Goal: Task Accomplishment & Management: Use online tool/utility

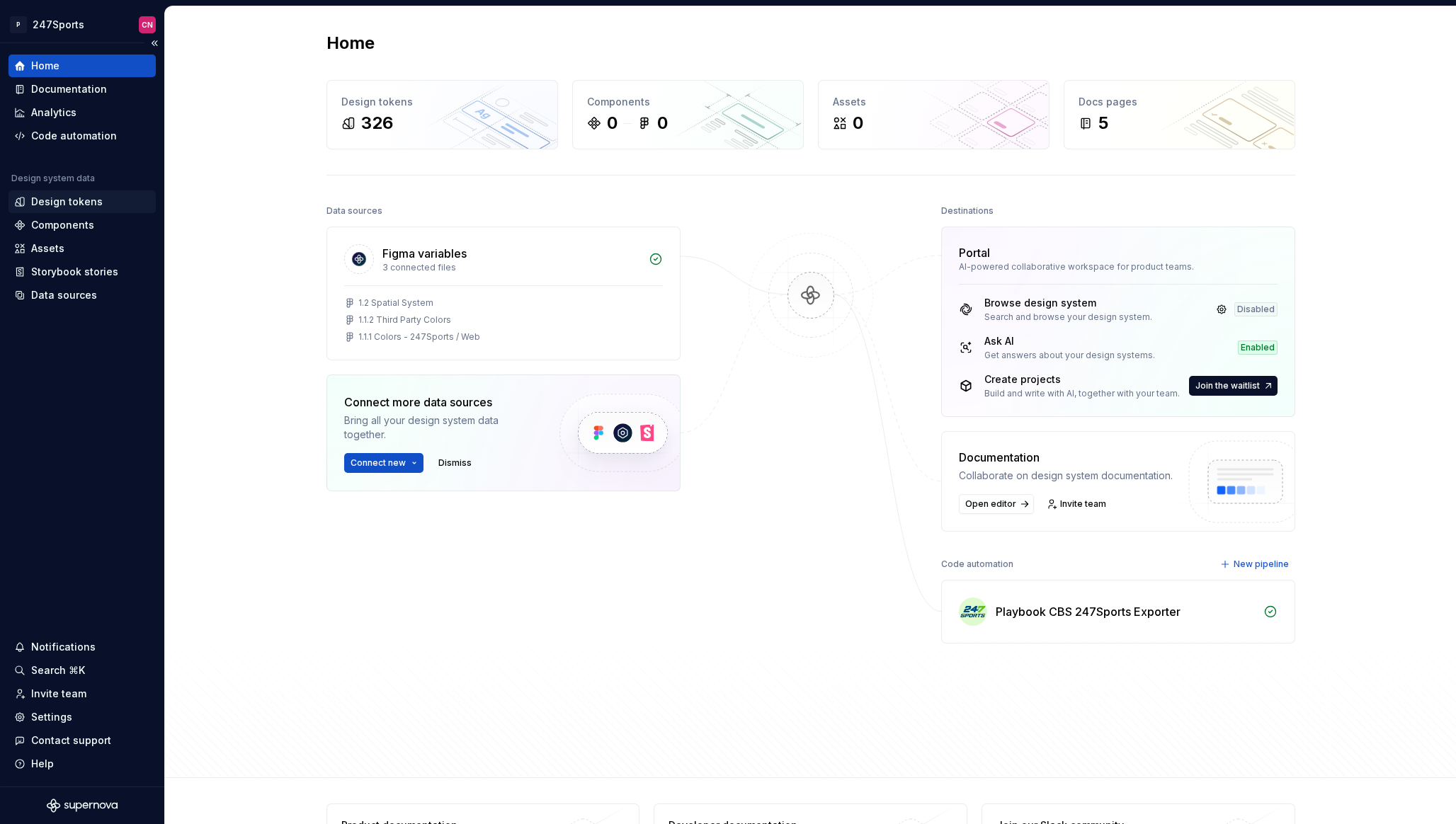
click at [74, 196] on div "Design tokens" at bounding box center [66, 202] width 71 height 14
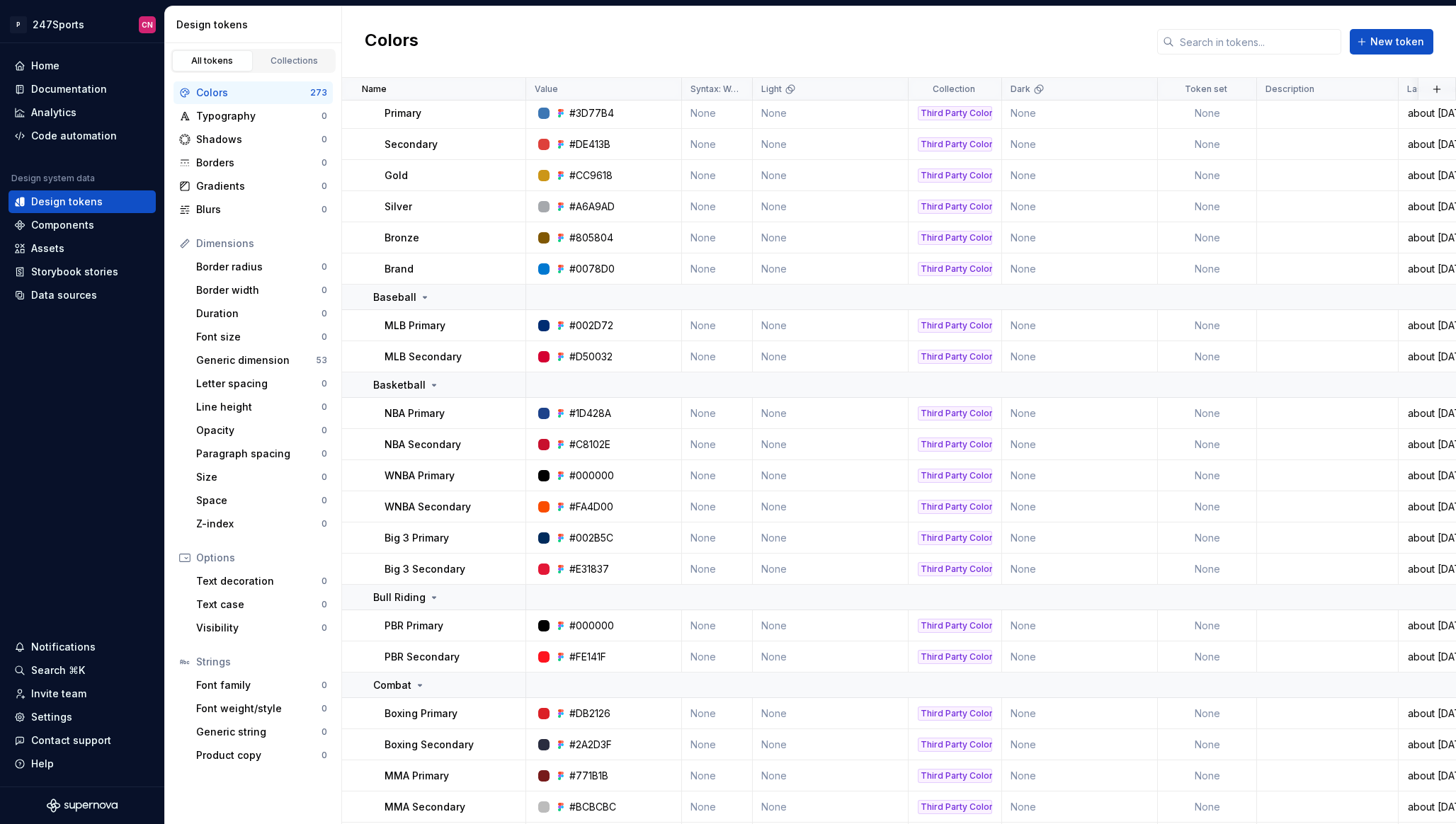
scroll to position [3790, 0]
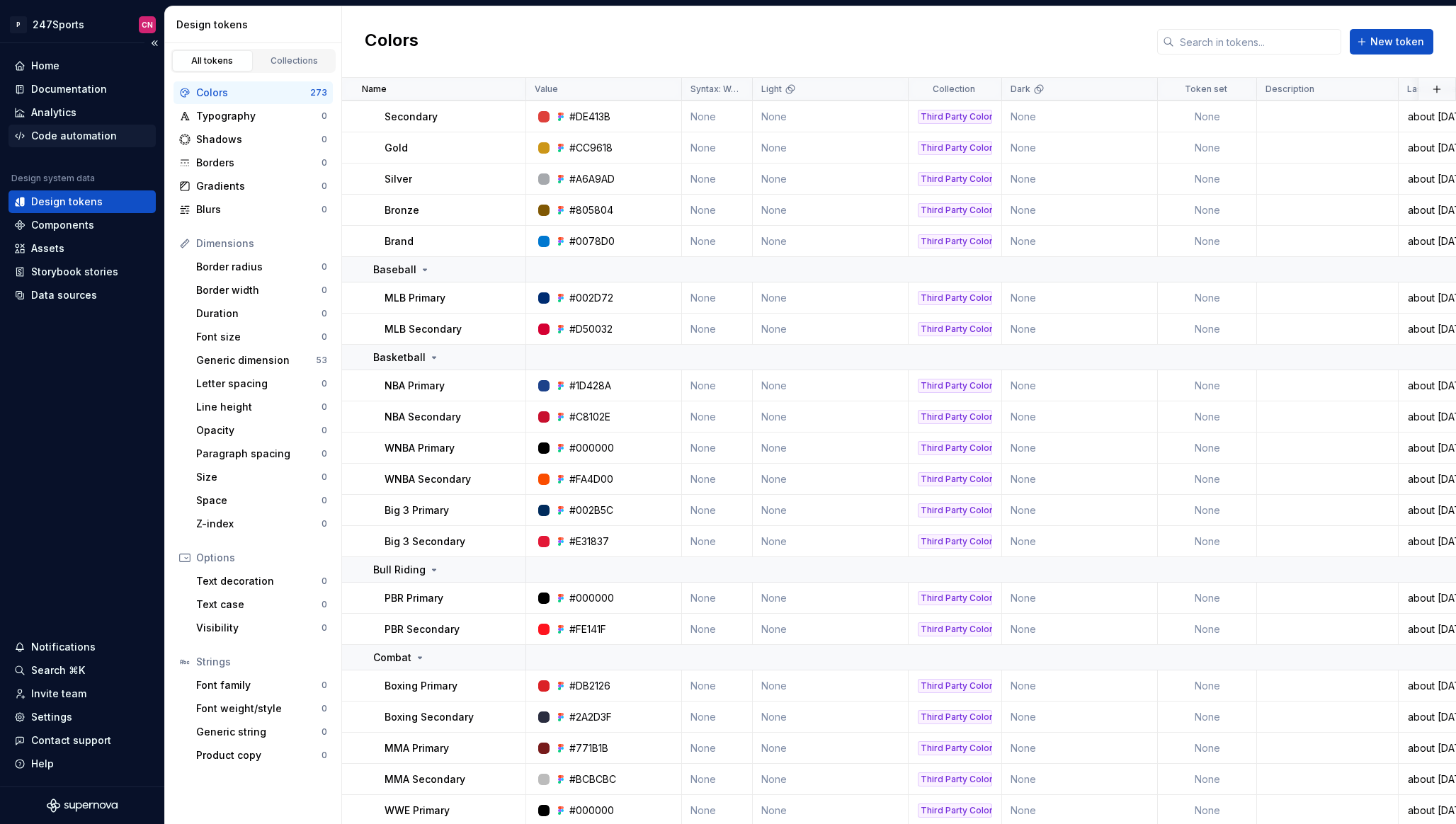
click at [78, 132] on div "Code automation" at bounding box center [74, 135] width 85 height 14
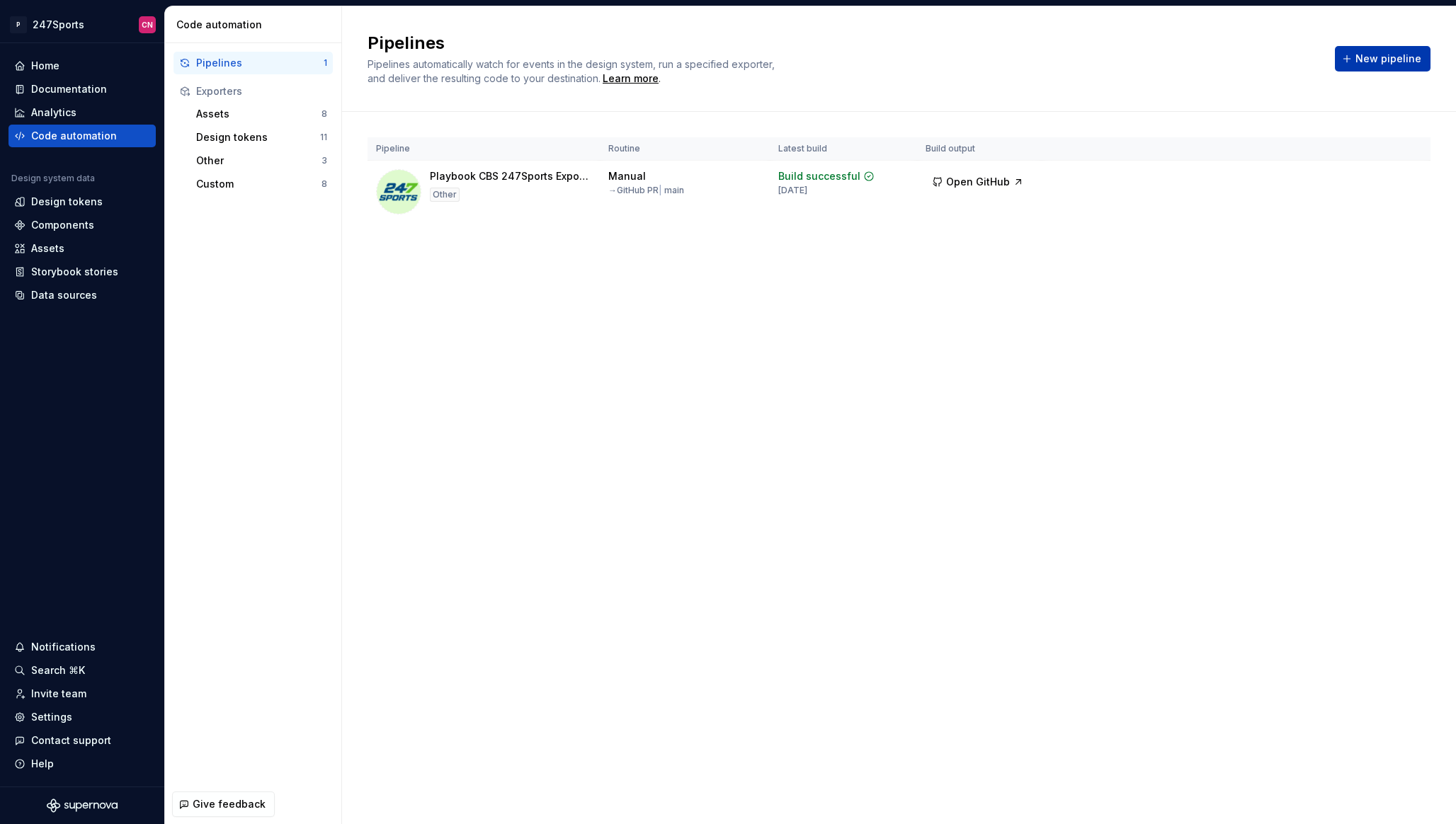
click at [1384, 57] on span "New pipeline" at bounding box center [1388, 58] width 66 height 14
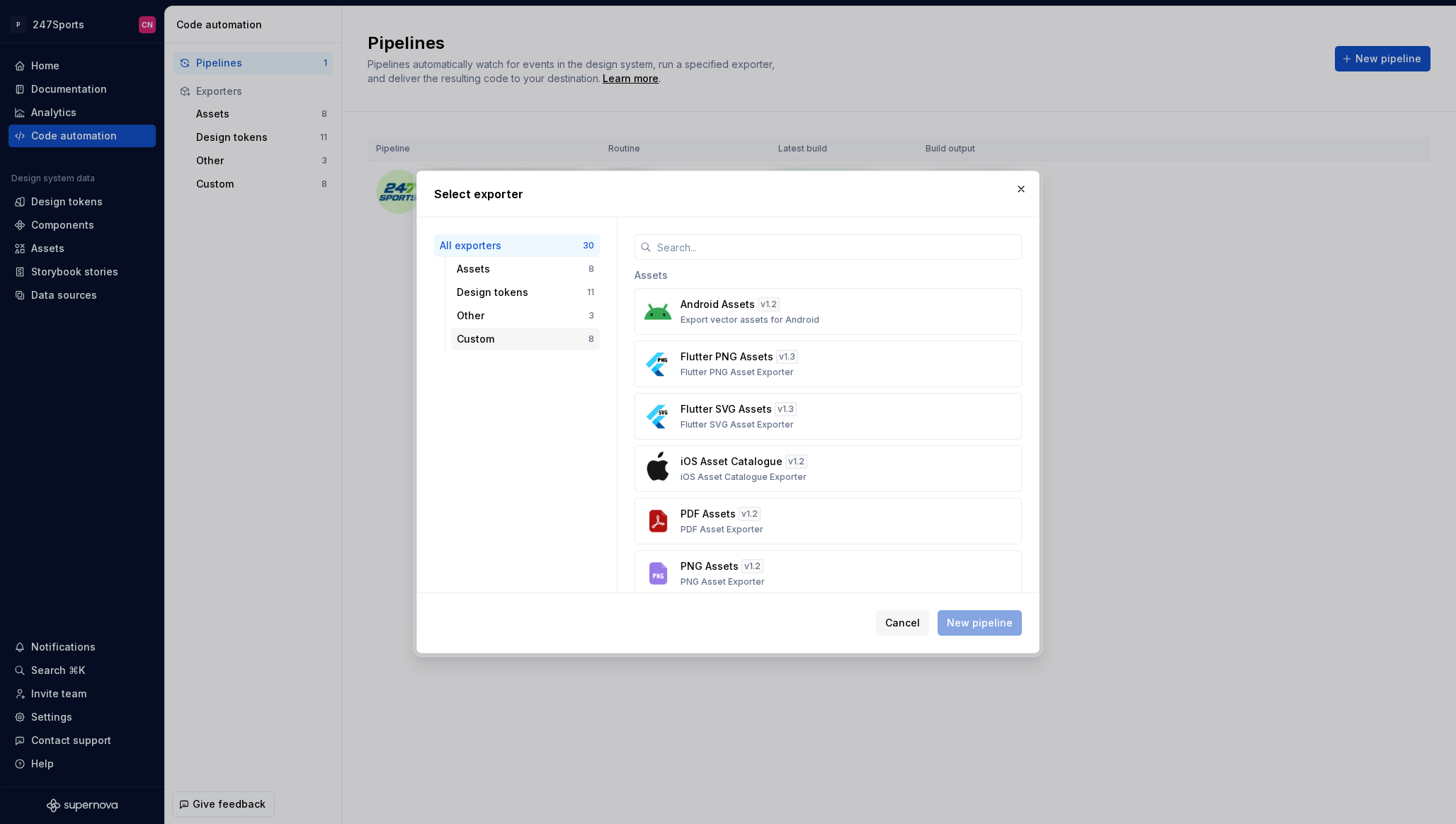
click at [533, 337] on div "Custom" at bounding box center [522, 338] width 132 height 14
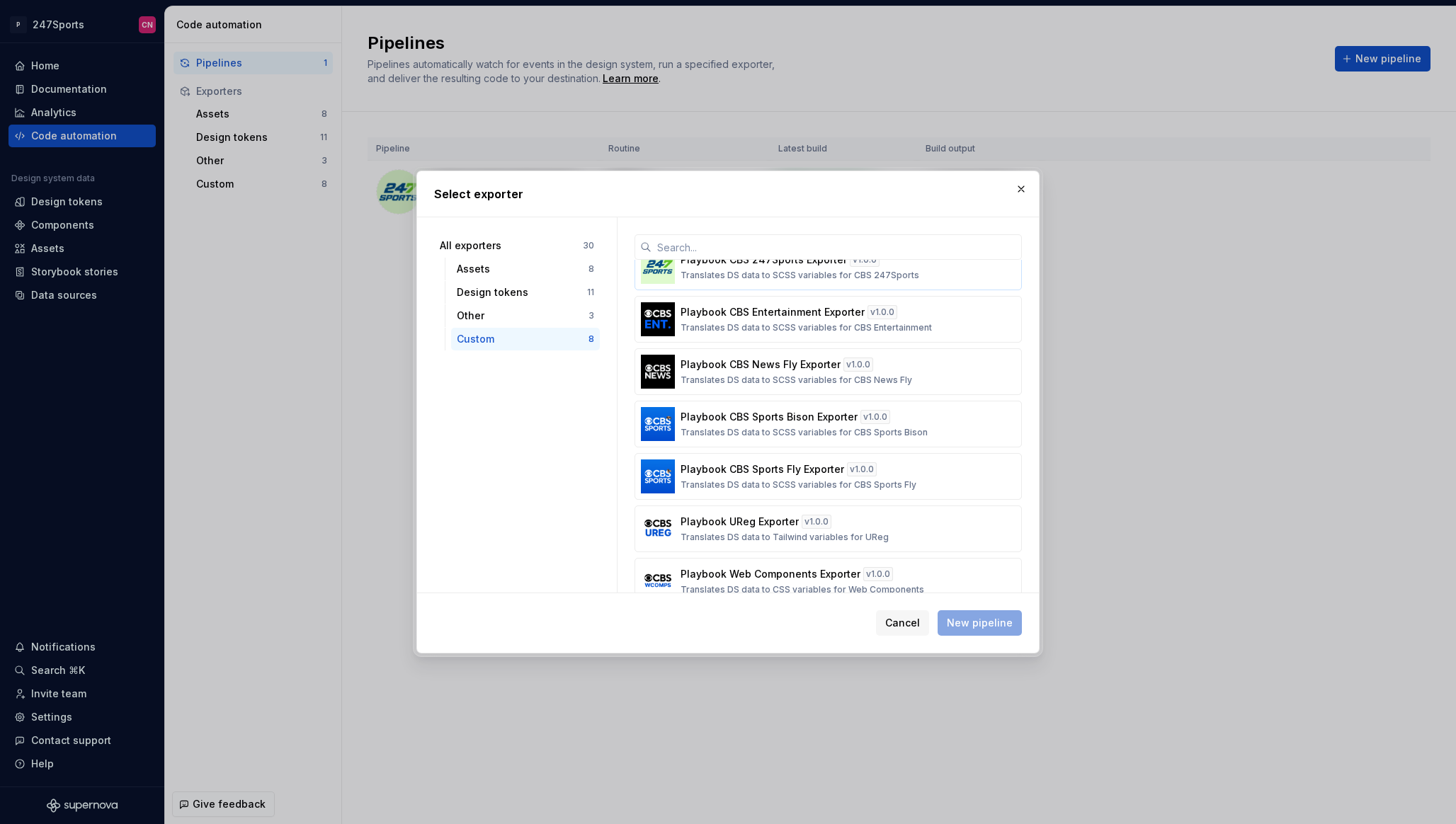
scroll to position [104, 0]
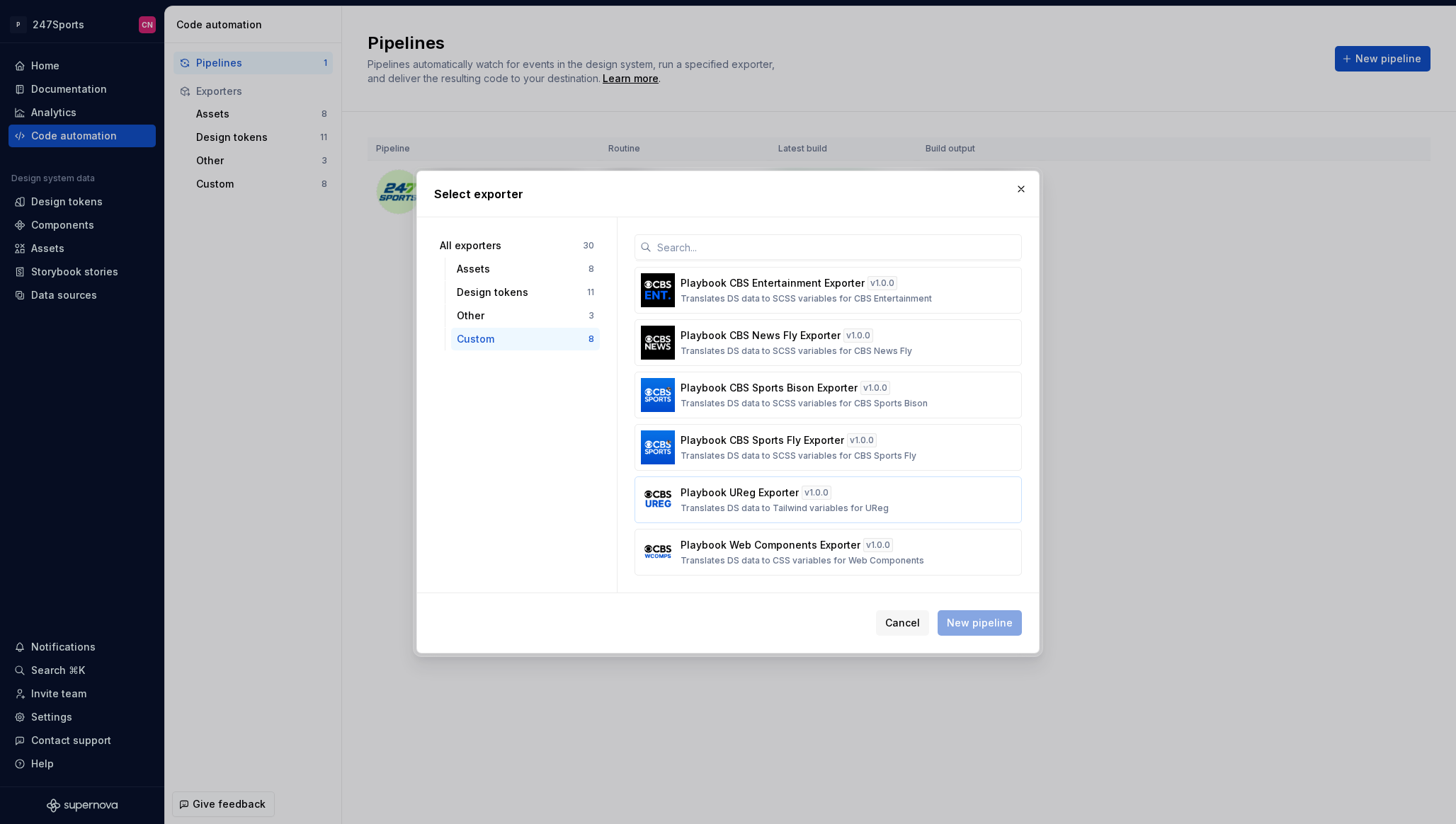
click at [757, 493] on p "Playbook UReg Exporter" at bounding box center [739, 492] width 118 height 14
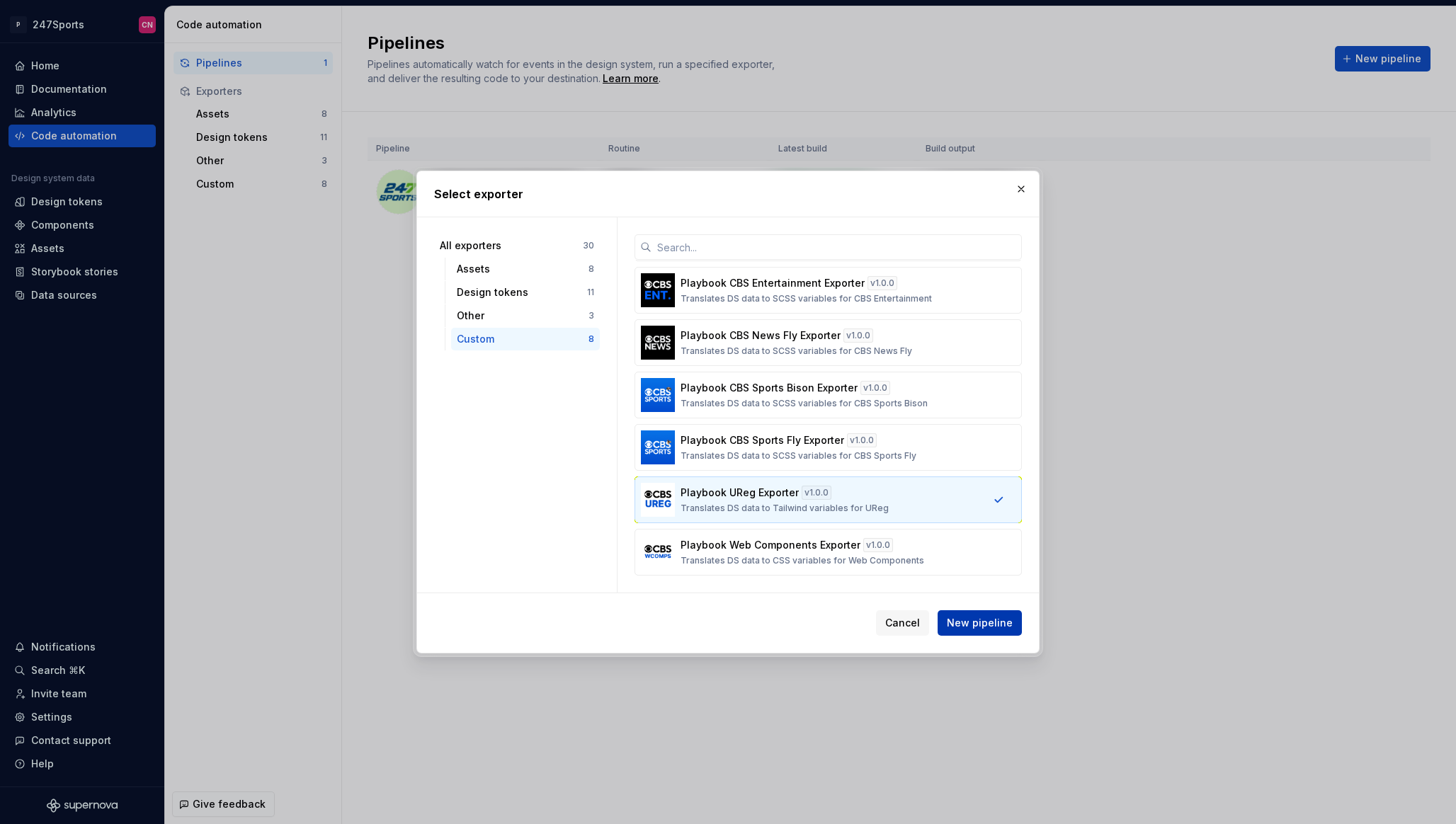
click at [973, 619] on span "New pipeline" at bounding box center [980, 622] width 66 height 14
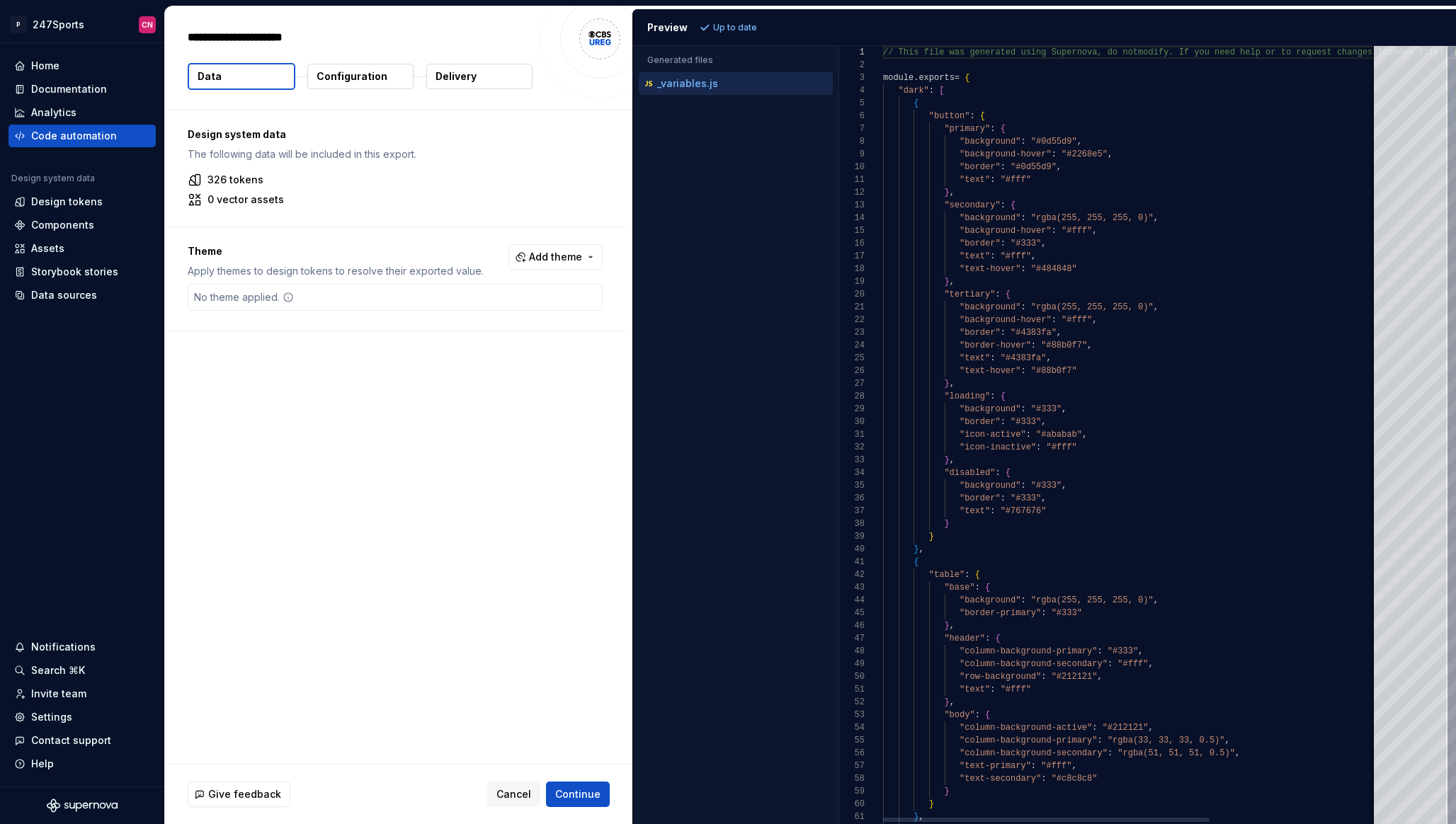
type textarea "*"
click at [1416, 562] on div at bounding box center [1410, 436] width 74 height 778
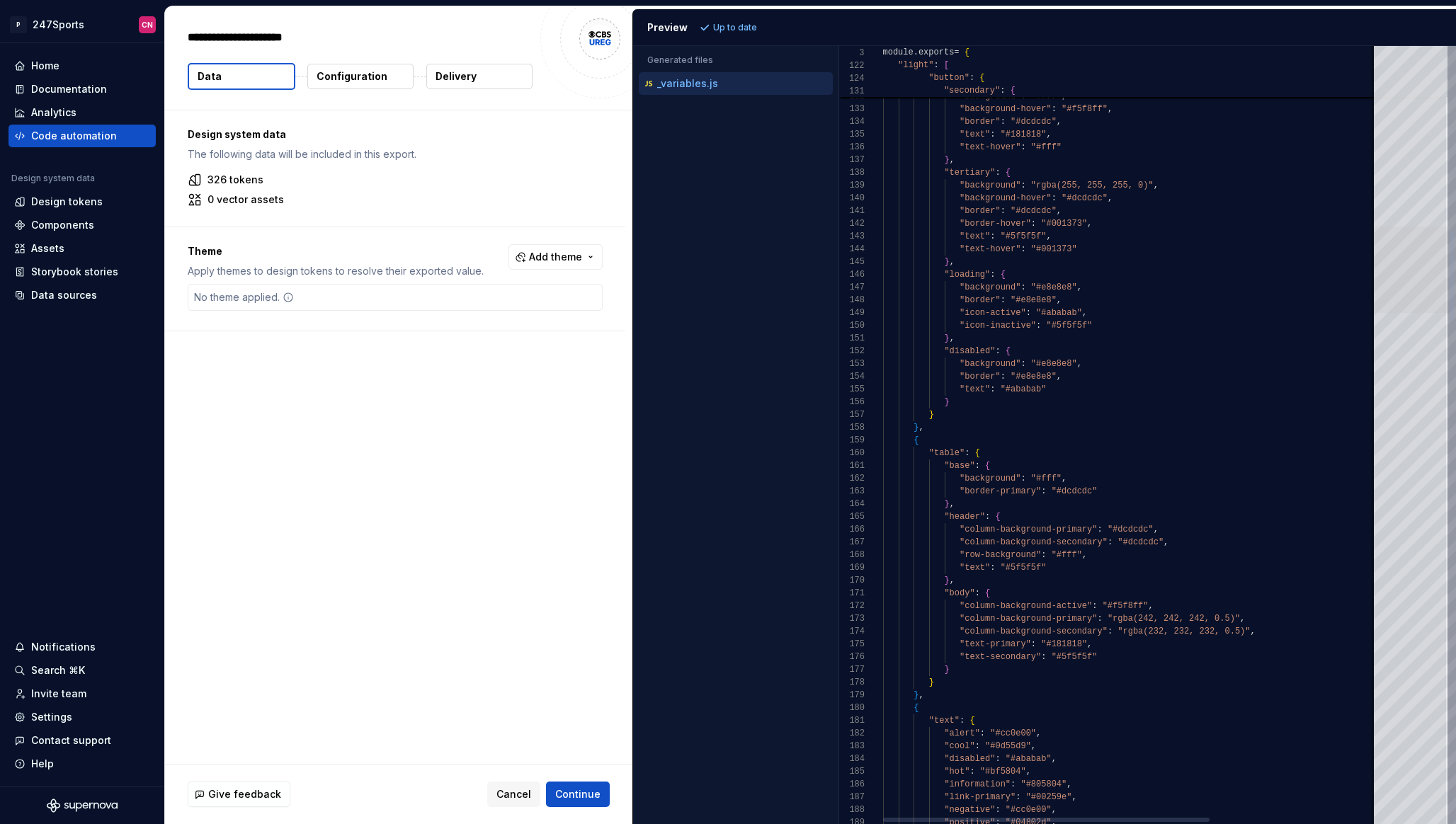
click at [1426, 271] on div at bounding box center [1410, 269] width 74 height 86
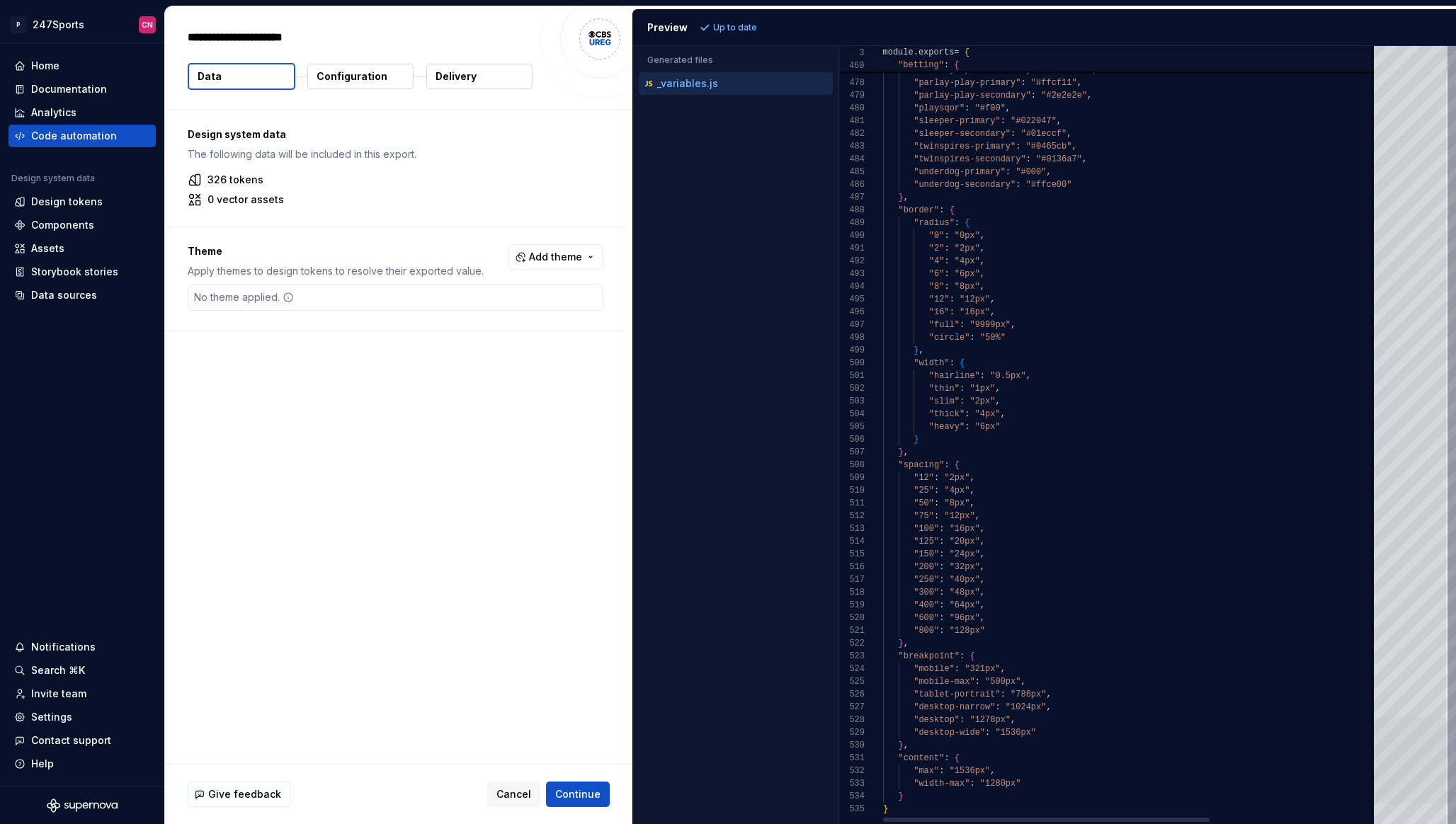
click at [1374, 800] on div at bounding box center [1410, 760] width 74 height 86
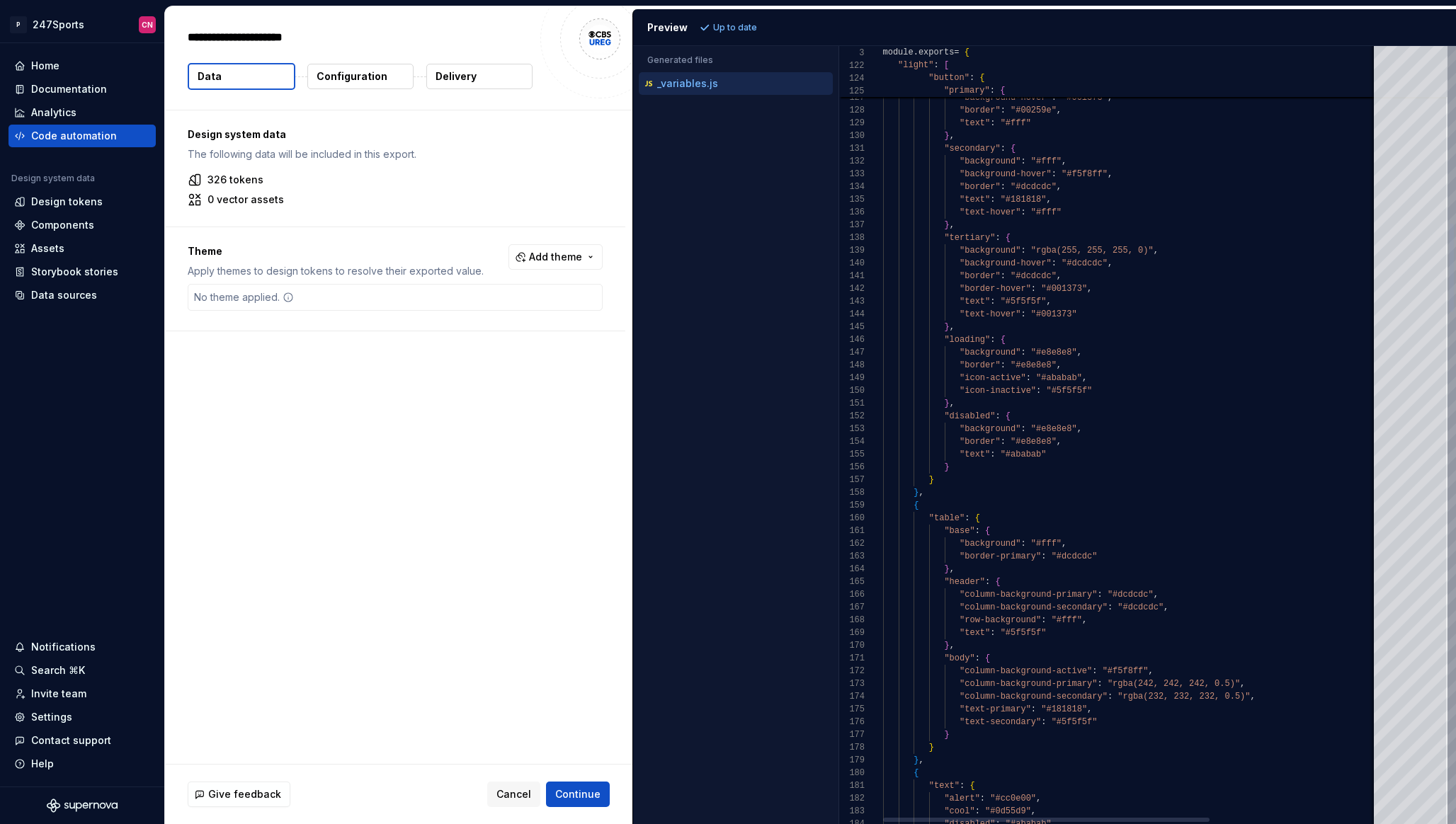
click at [1397, 262] on div at bounding box center [1410, 436] width 74 height 778
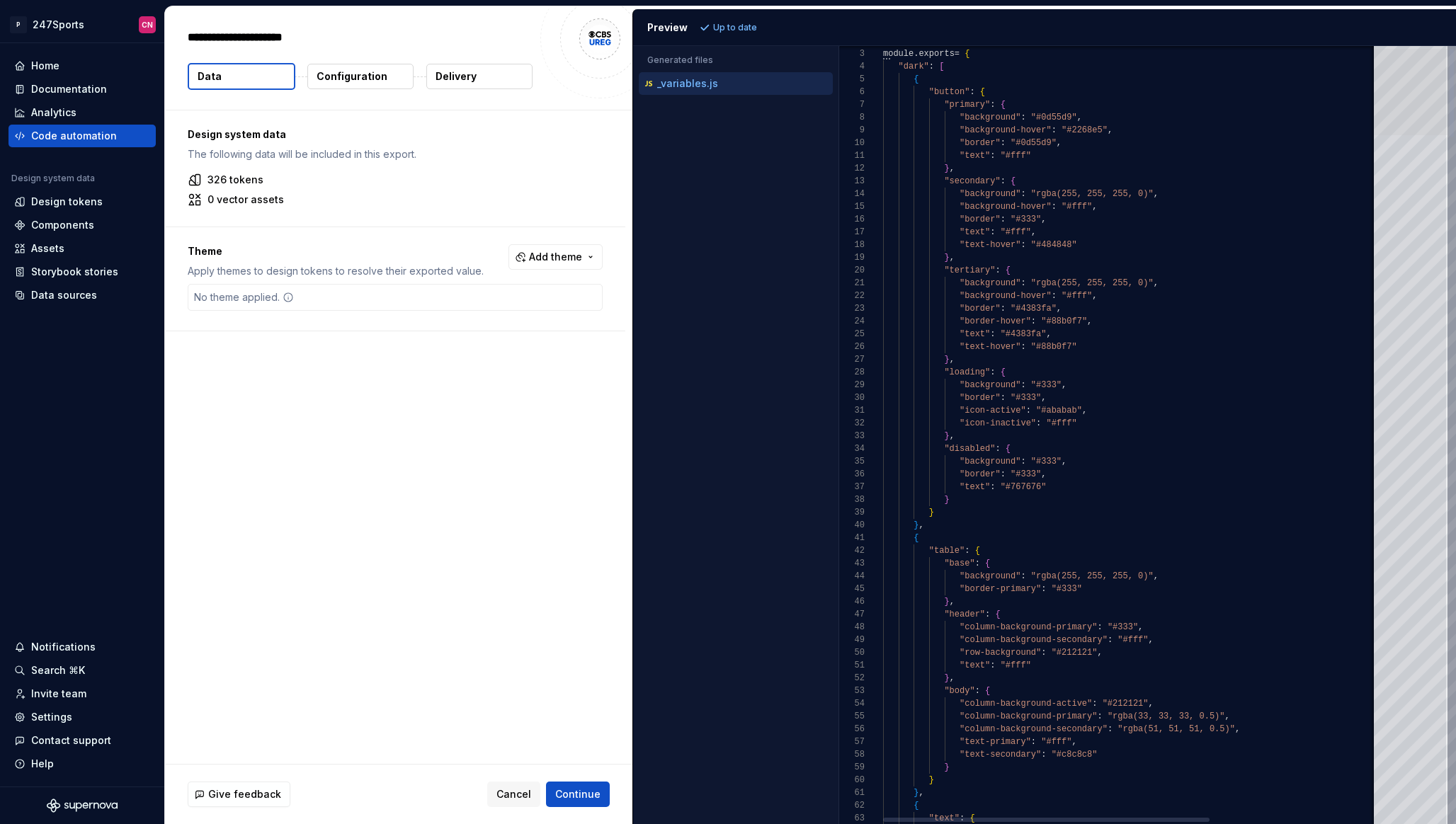
click at [1388, 91] on div at bounding box center [1410, 91] width 74 height 86
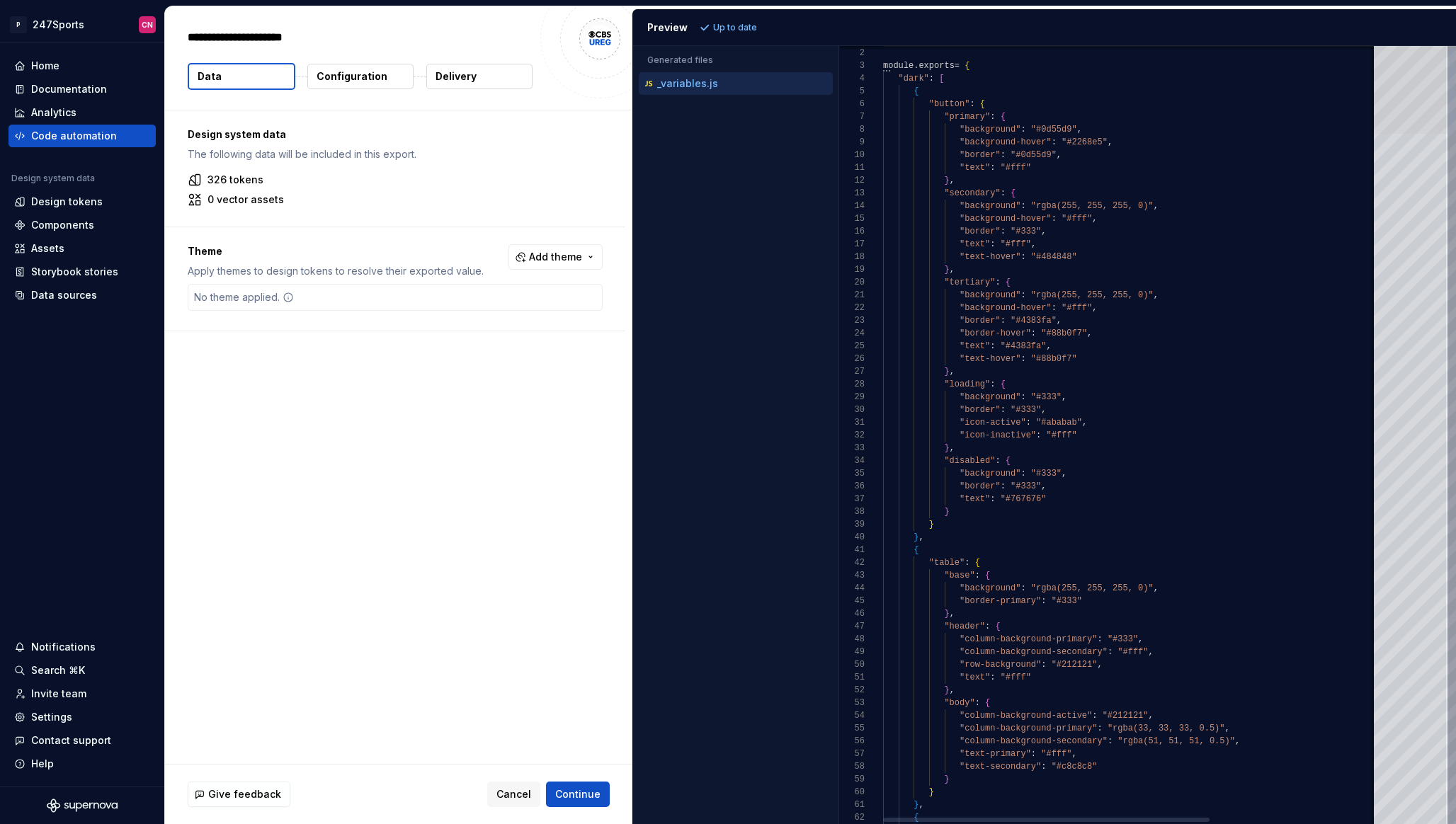
click at [1390, 90] on div at bounding box center [1410, 90] width 74 height 86
